Goal: Navigation & Orientation: Find specific page/section

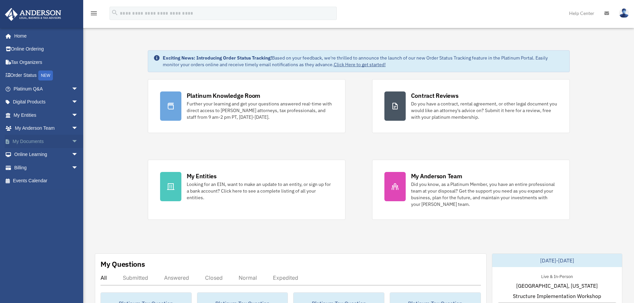
click at [72, 138] on span "arrow_drop_down" at bounding box center [78, 142] width 13 height 14
click at [72, 116] on span "arrow_drop_down" at bounding box center [78, 116] width 13 height 14
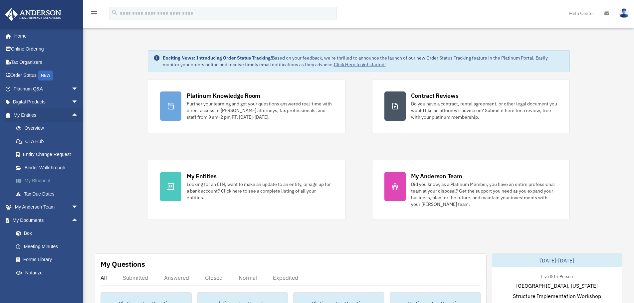
click at [44, 178] on link "My Blueprint" at bounding box center [48, 180] width 79 height 13
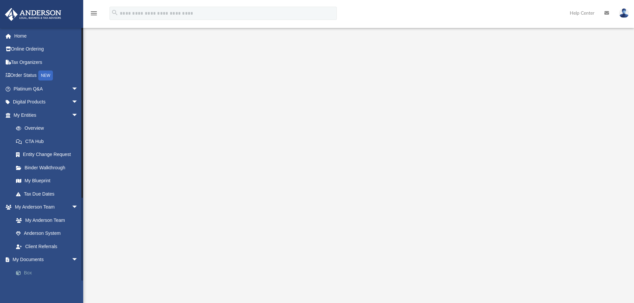
click at [29, 273] on link "Box" at bounding box center [48, 272] width 79 height 13
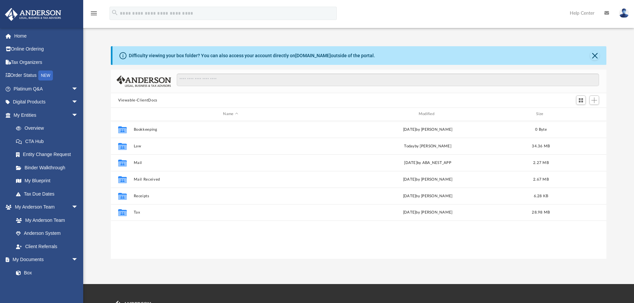
scroll to position [146, 491]
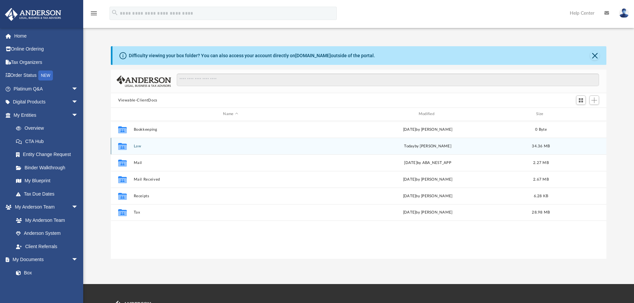
click at [133, 146] on button "Law" at bounding box center [230, 146] width 194 height 4
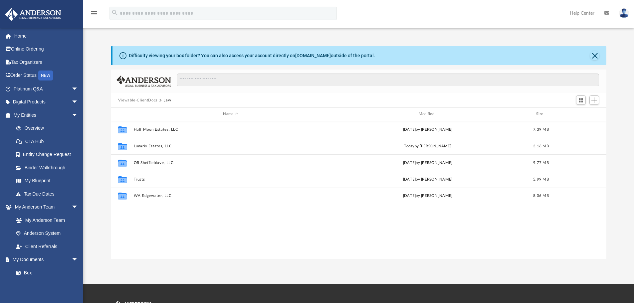
click at [146, 101] on button "Viewable-ClientDocs" at bounding box center [137, 101] width 39 height 6
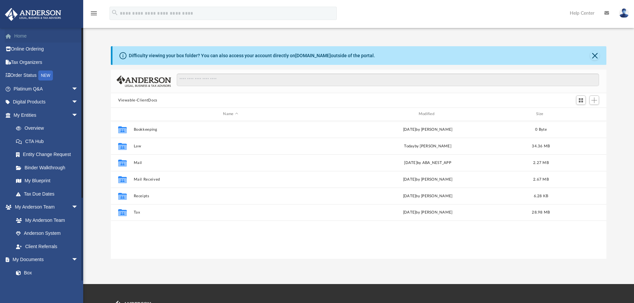
click at [28, 37] on link "Home" at bounding box center [47, 35] width 84 height 13
